Goal: Communication & Community: Answer question/provide support

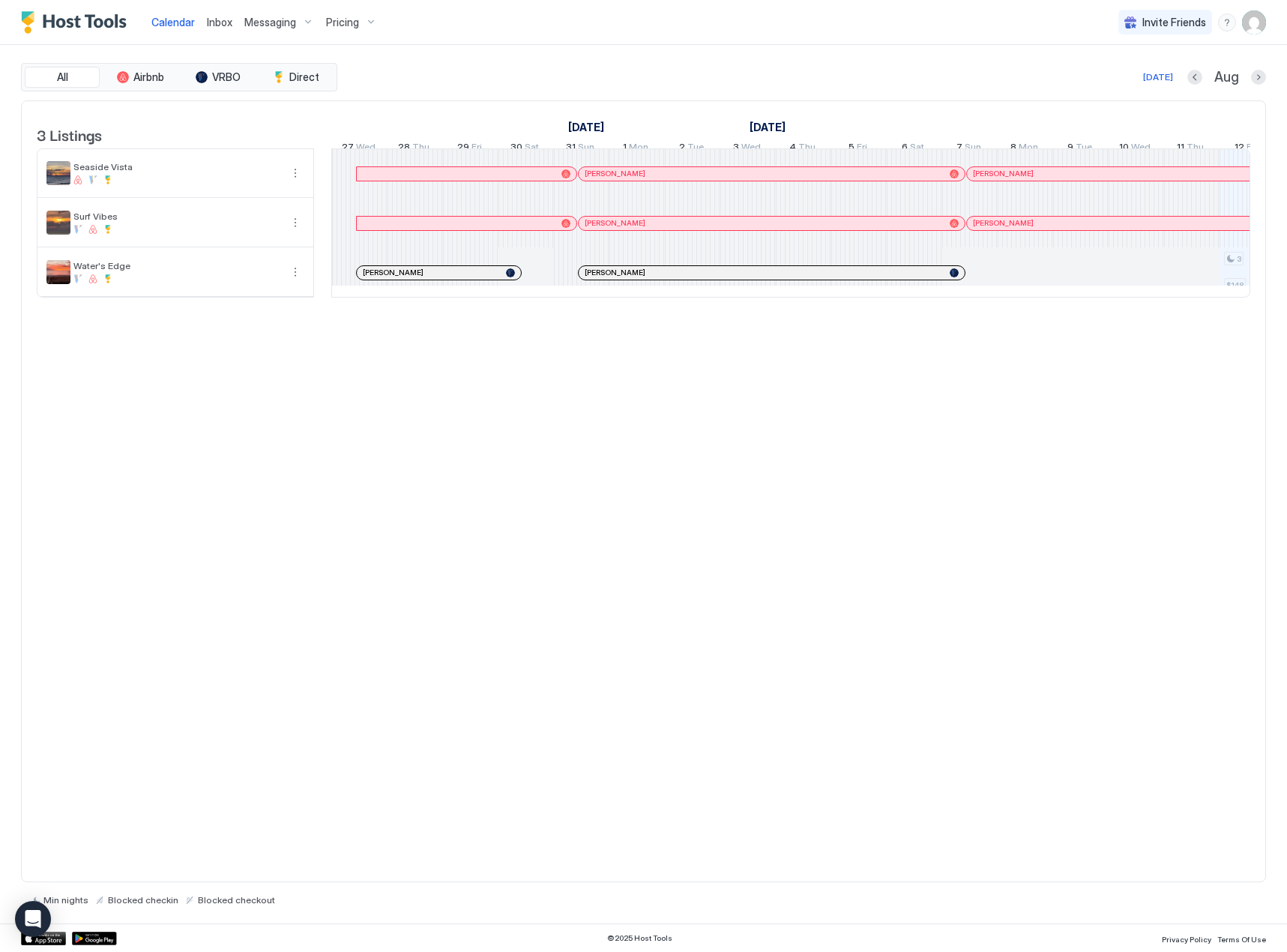
scroll to position [0, 833]
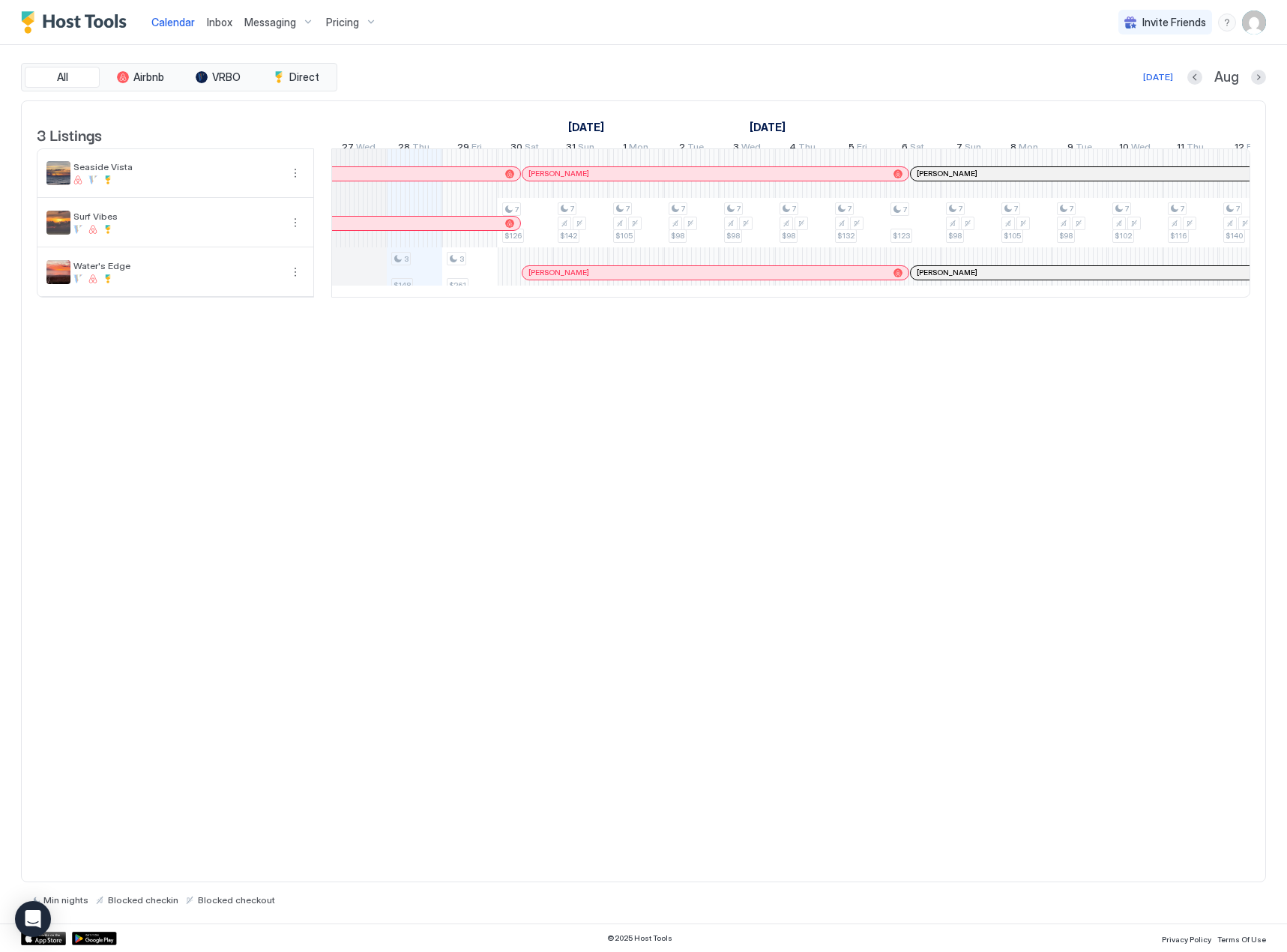
click at [221, 24] on span "Inbox" at bounding box center [219, 22] width 25 height 13
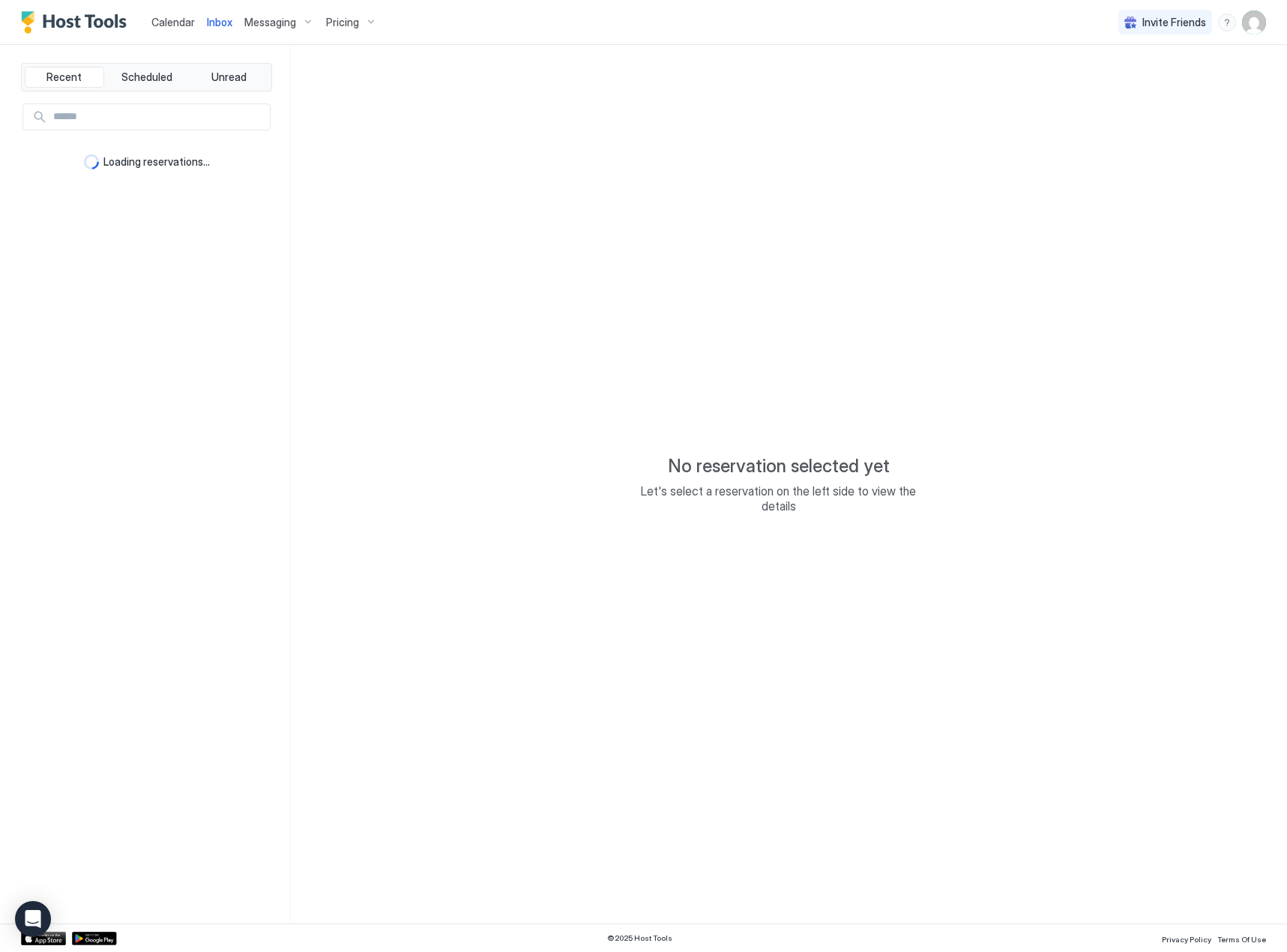
type textarea "*"
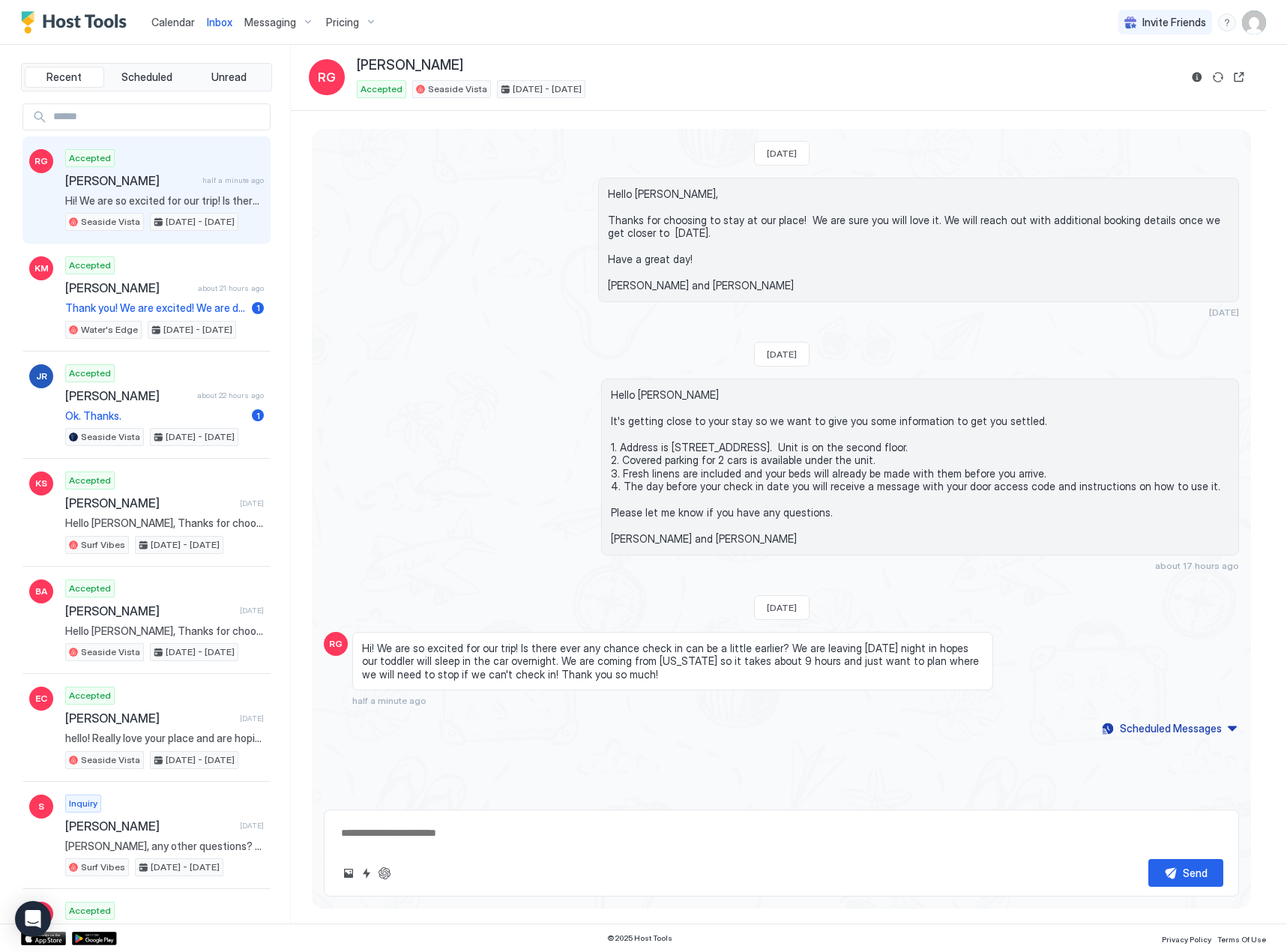
click at [155, 195] on span "Hi! We are so excited for our trip! Is there ever any chance check in can be a …" at bounding box center [164, 201] width 199 height 14
click at [352, 830] on textarea at bounding box center [781, 833] width 883 height 28
click at [384, 873] on button "ChatGPT Auto Reply" at bounding box center [384, 873] width 18 height 18
type textarea "**********"
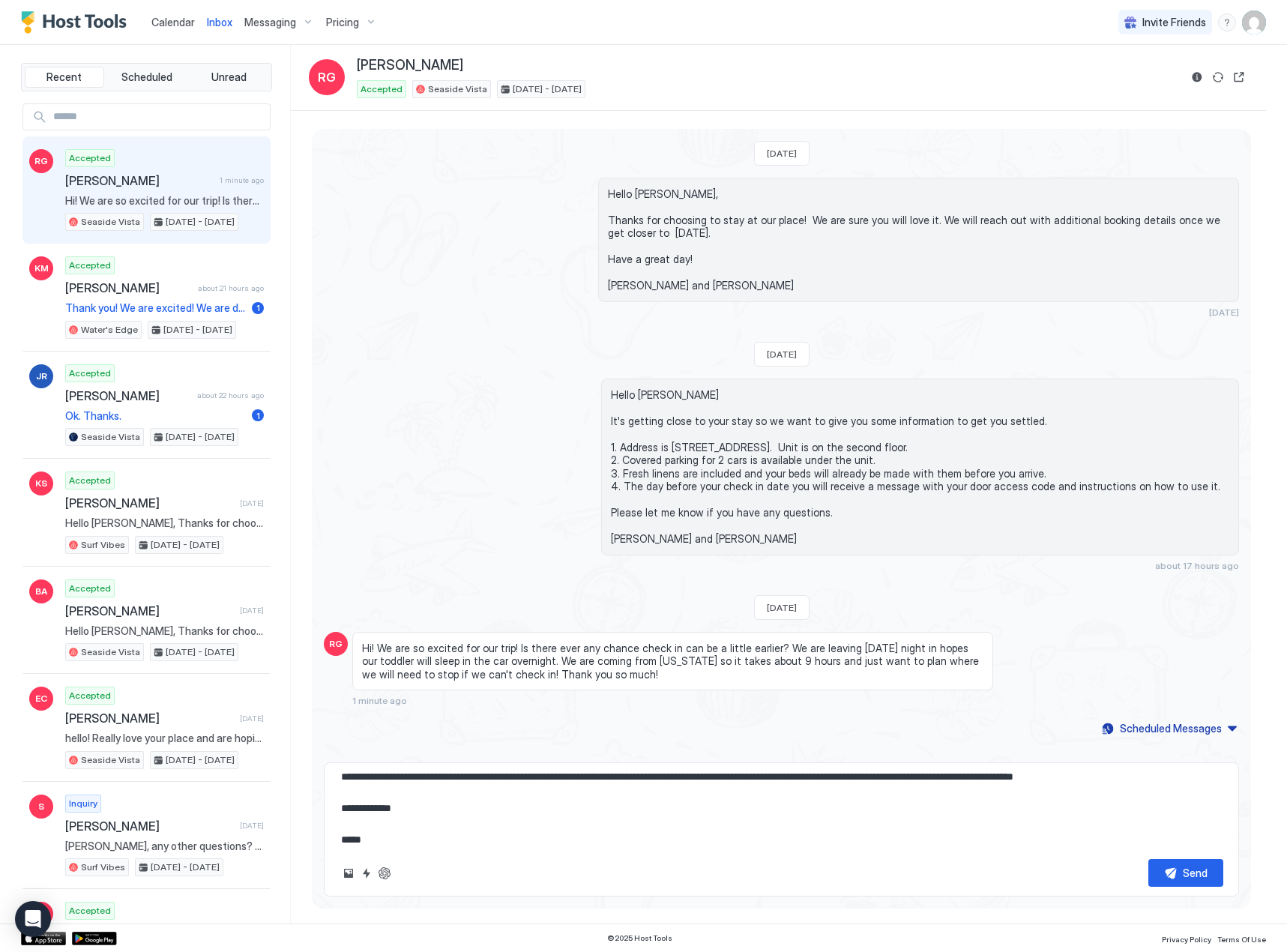
scroll to position [95, 0]
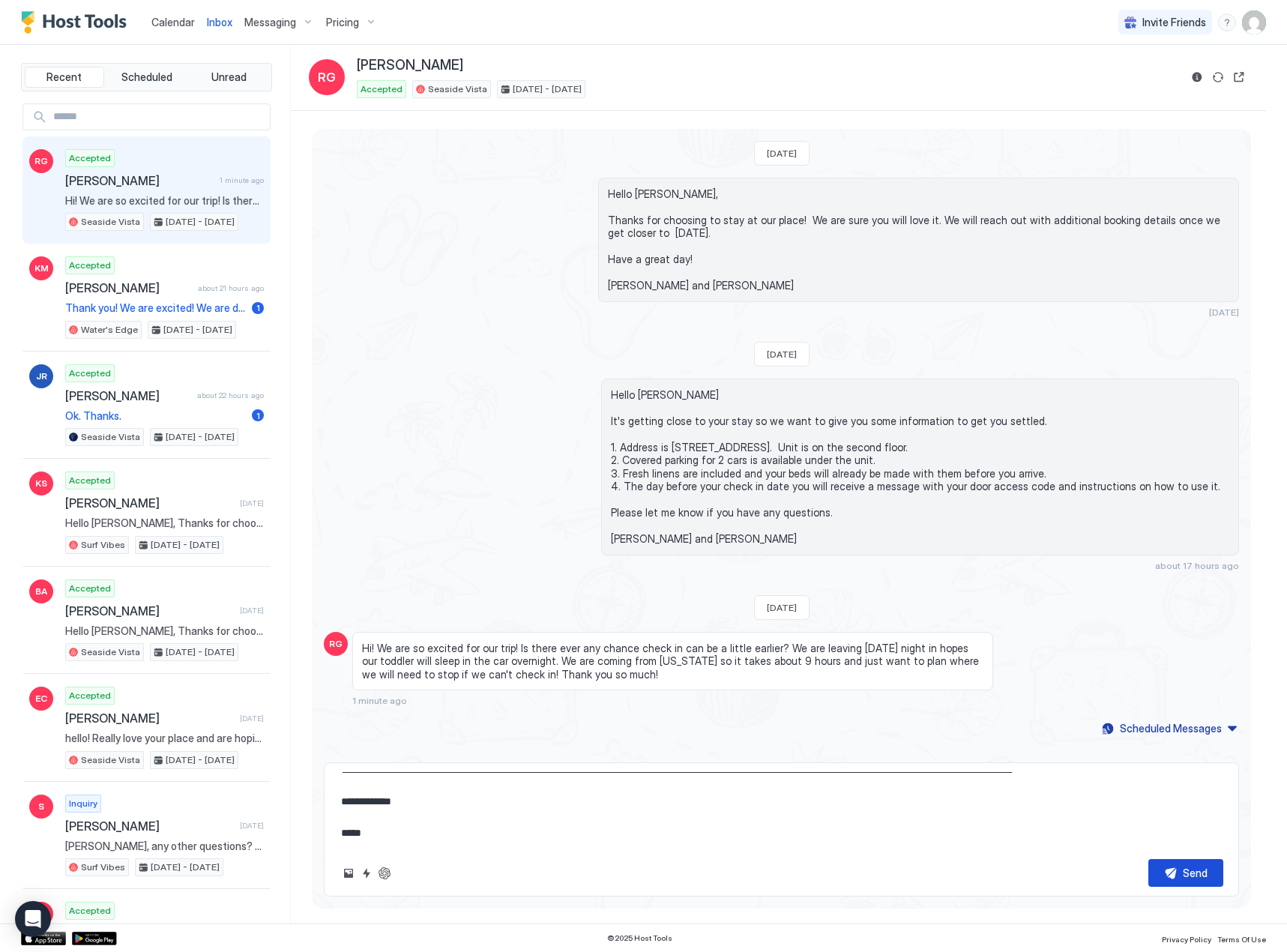
click at [1175, 878] on button "Send" at bounding box center [1185, 873] width 75 height 28
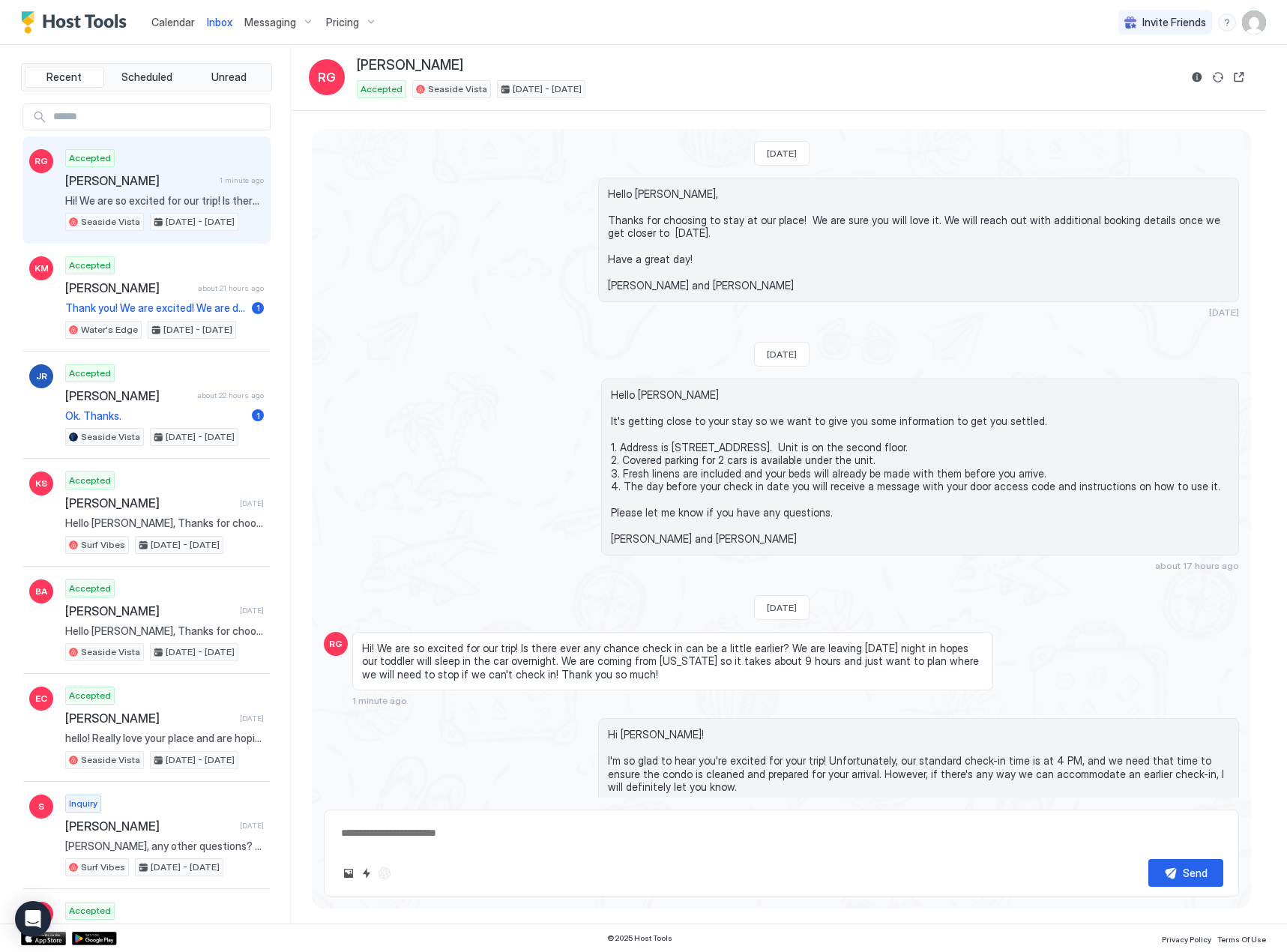
scroll to position [0, 0]
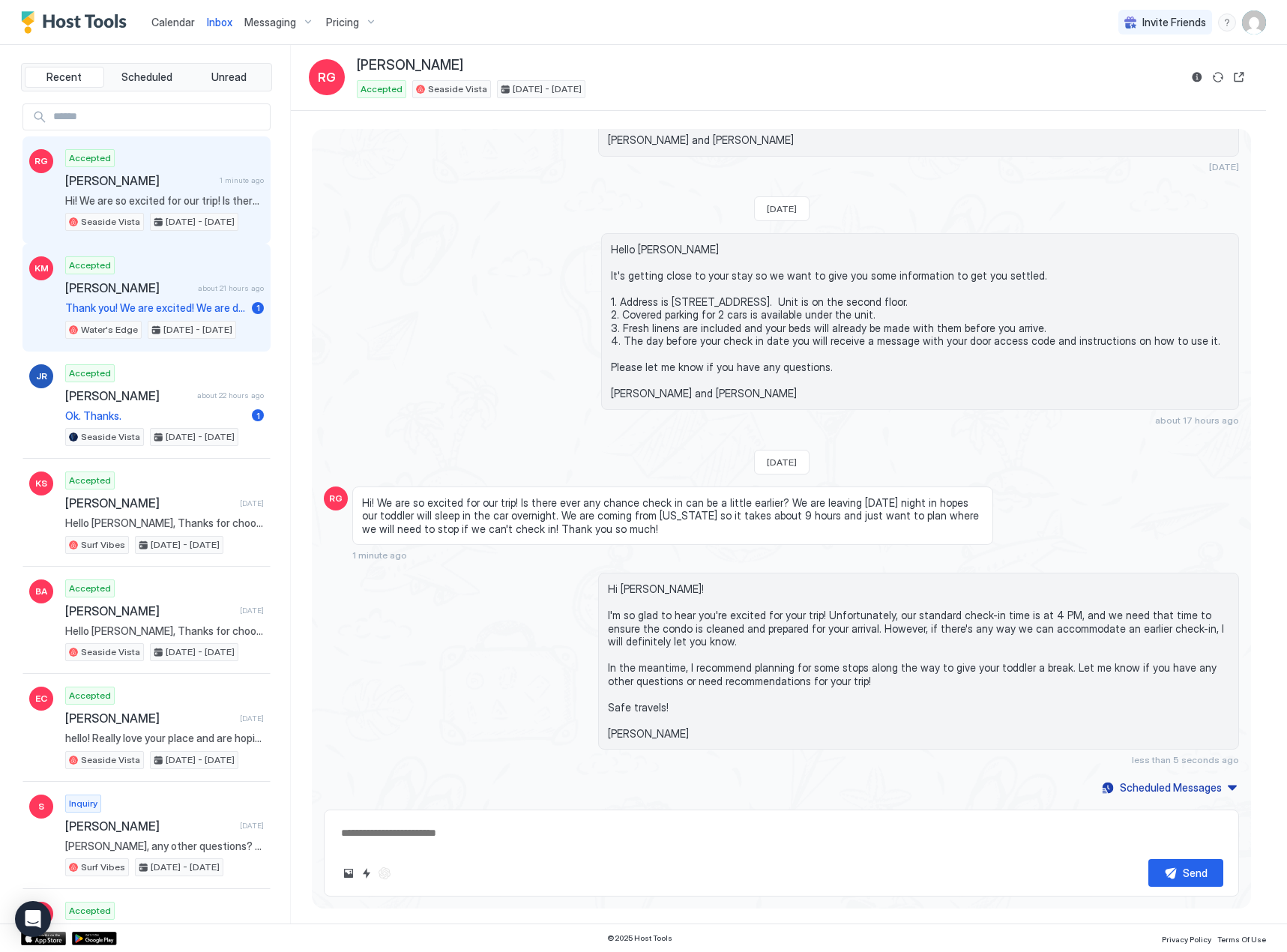
click at [130, 311] on span "Thank you! We are excited! We are driving a lot of the way [DATE], if there is …" at bounding box center [155, 308] width 181 height 14
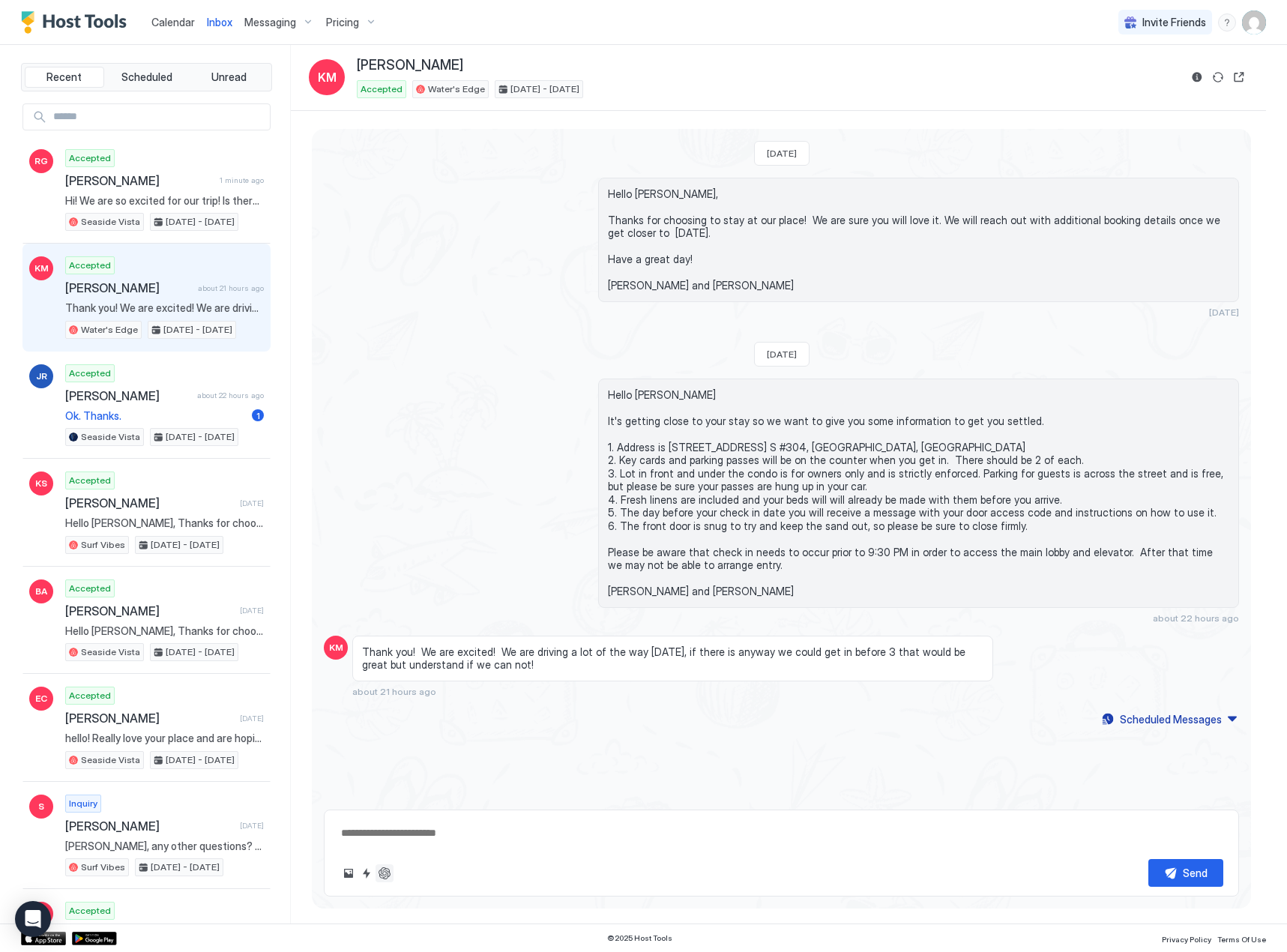
click at [384, 875] on button "ChatGPT Auto Reply" at bounding box center [384, 873] width 18 height 18
type textarea "**********"
click at [1203, 877] on div "Send" at bounding box center [1195, 873] width 24 height 16
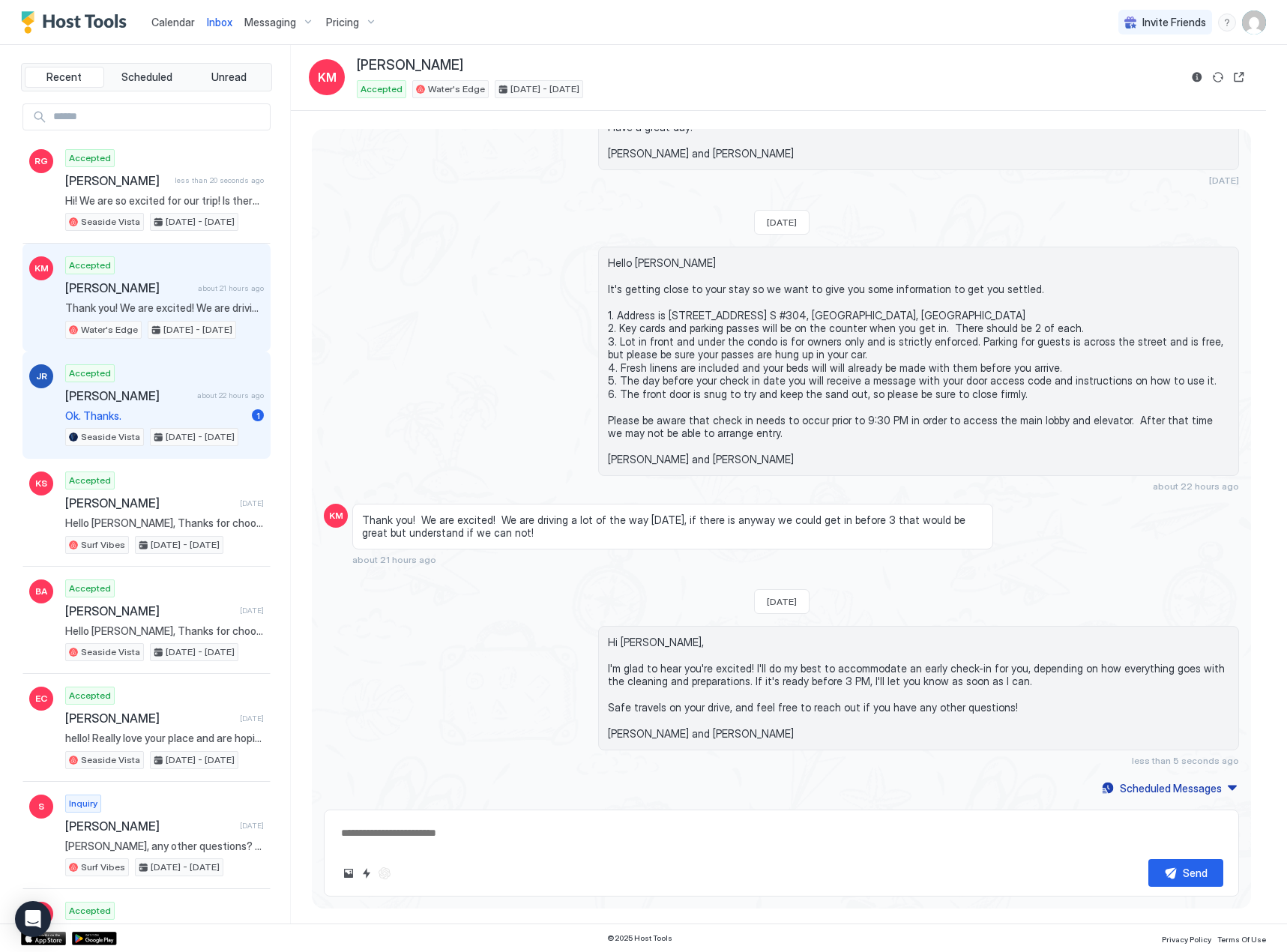
click at [109, 388] on span "[PERSON_NAME]" at bounding box center [128, 395] width 126 height 15
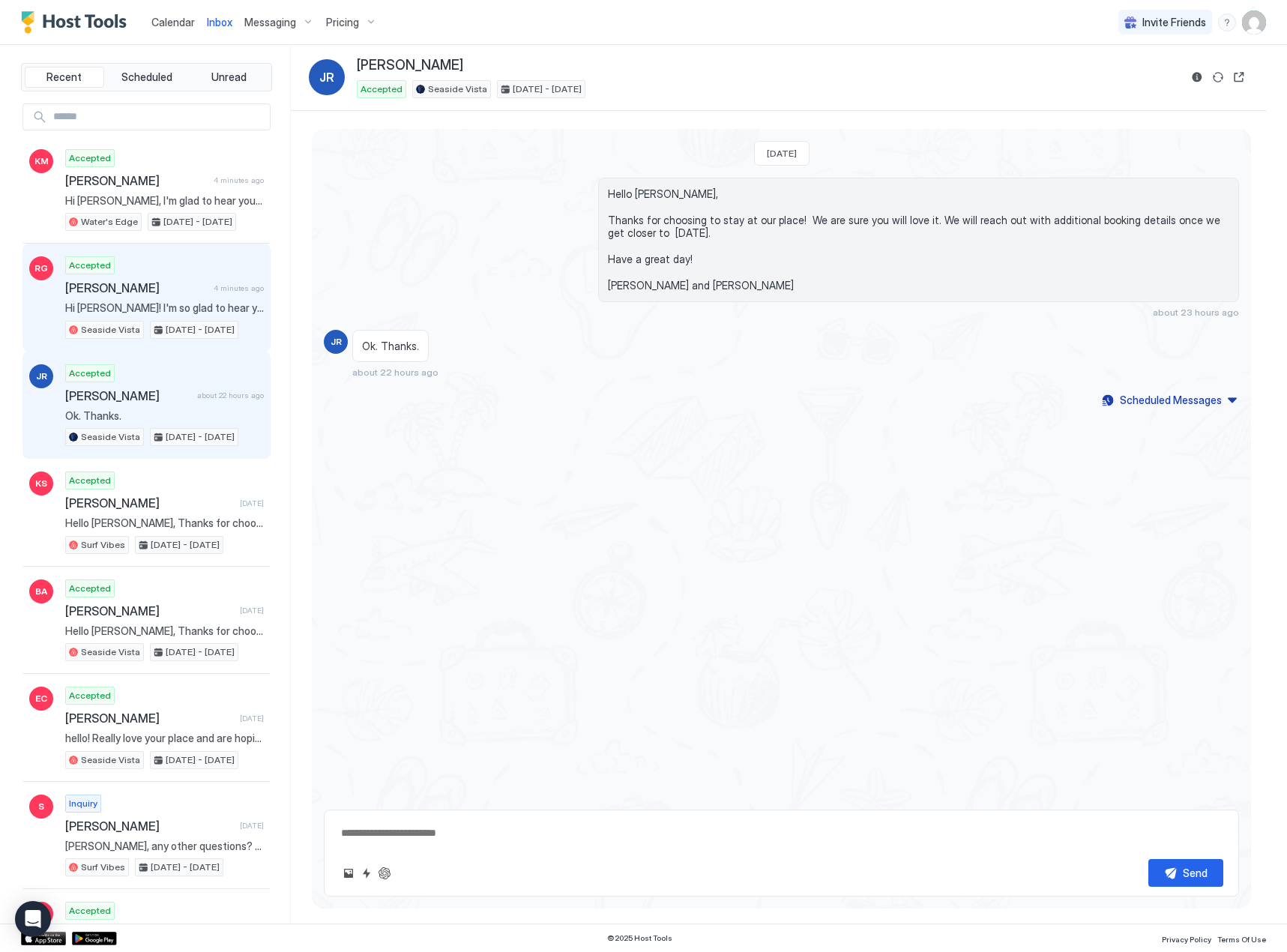
click at [114, 291] on span "[PERSON_NAME]" at bounding box center [136, 288] width 142 height 15
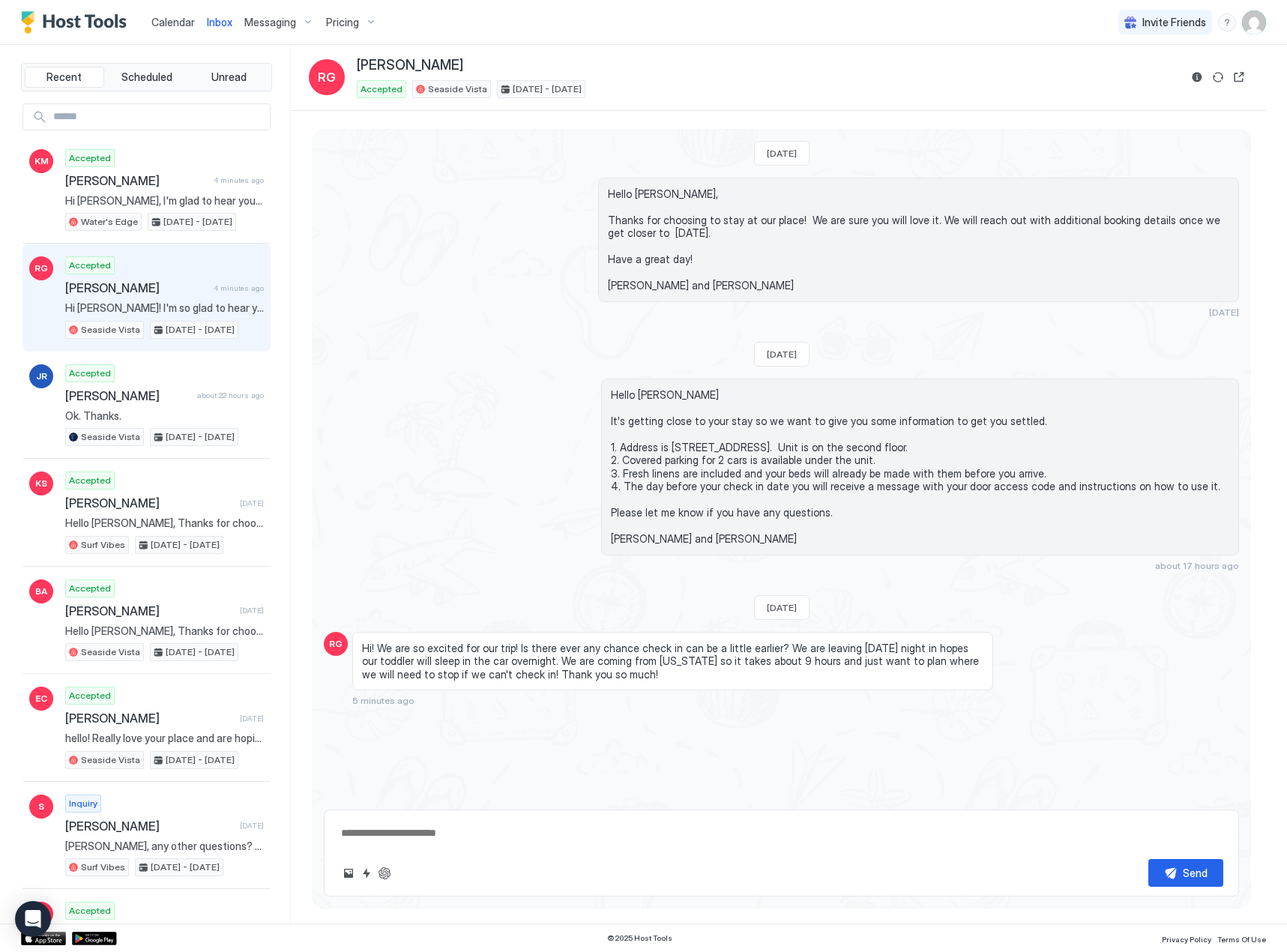
scroll to position [145, 0]
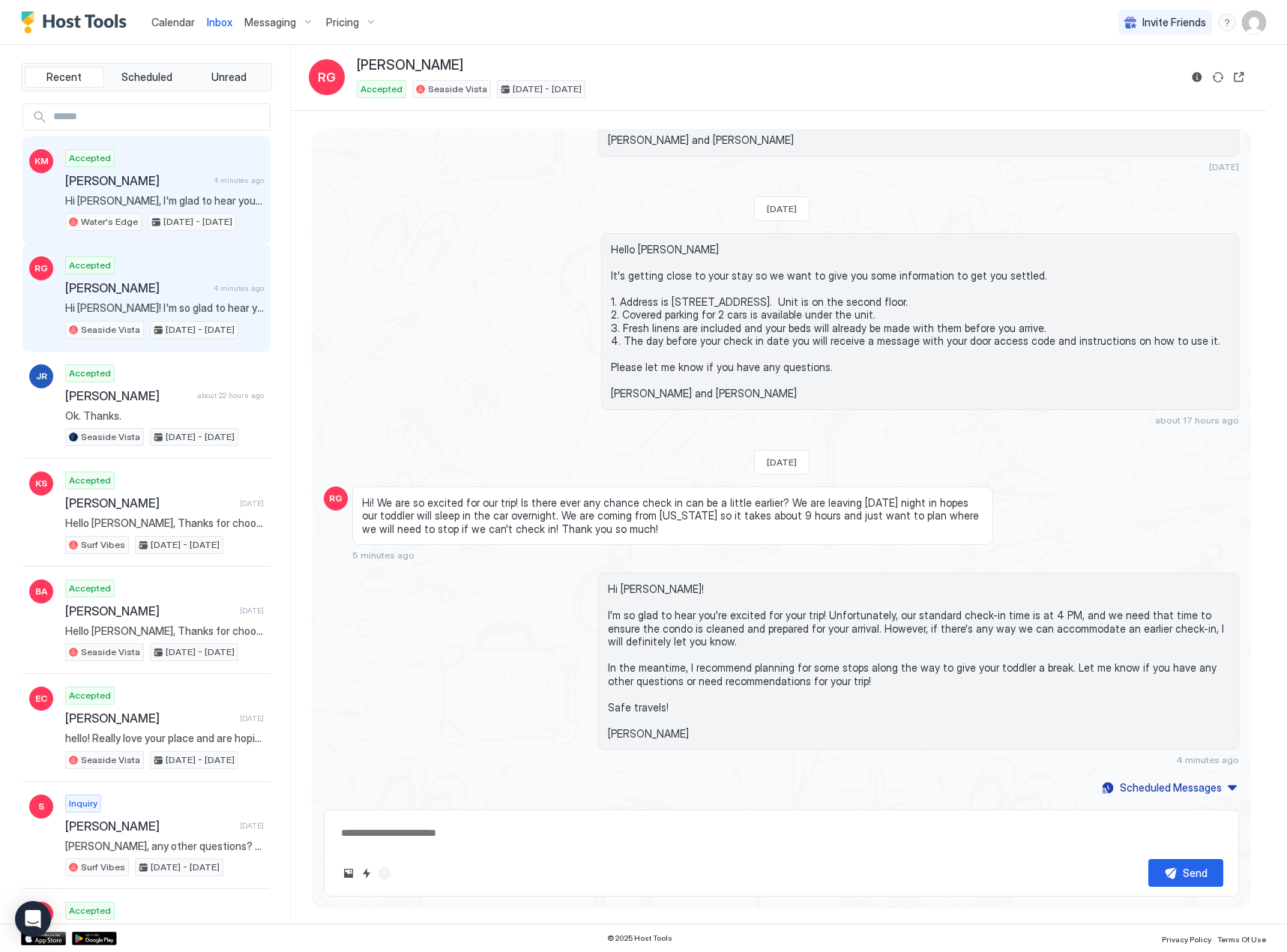
click at [135, 186] on span "[PERSON_NAME]" at bounding box center [136, 180] width 142 height 15
